Goal: Task Accomplishment & Management: Manage account settings

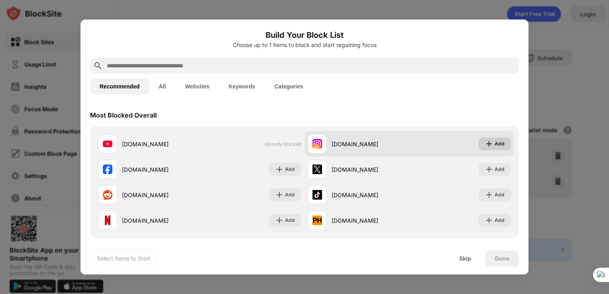
click at [486, 143] on img at bounding box center [489, 144] width 8 height 8
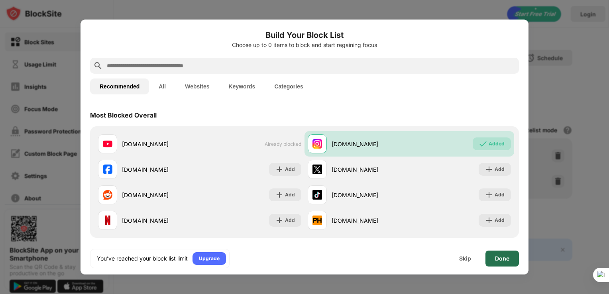
click at [498, 260] on div "Done" at bounding box center [502, 258] width 14 height 6
